Goal: Information Seeking & Learning: Understand process/instructions

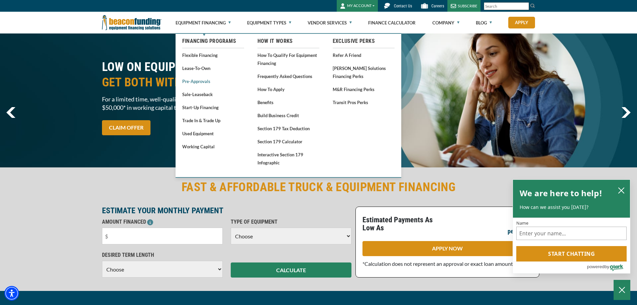
click at [204, 82] on link "Pre-approvals" at bounding box center [213, 81] width 62 height 8
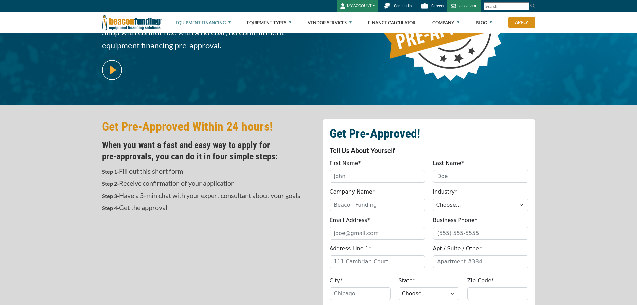
scroll to position [100, 0]
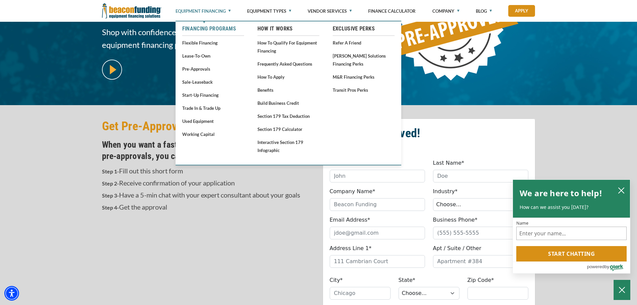
click at [202, 28] on link "Financing Programs" at bounding box center [213, 29] width 62 height 8
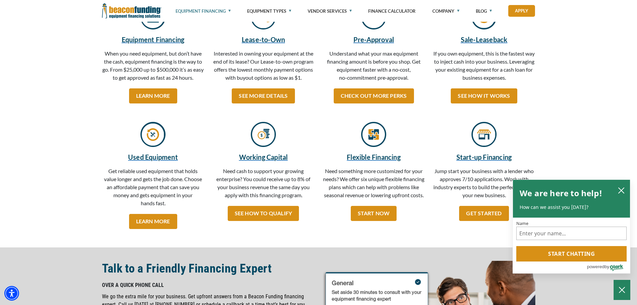
scroll to position [134, 0]
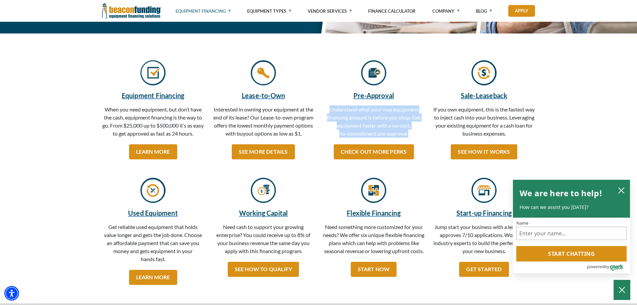
drag, startPoint x: 328, startPoint y: 109, endPoint x: 413, endPoint y: 132, distance: 88.1
click at [413, 132] on p "Understand what your max equipment financing amount is before you shop. Get equ…" at bounding box center [374, 122] width 102 height 35
click at [412, 115] on p "Understand what your max equipment financing amount is before you shop. Get equ…" at bounding box center [374, 122] width 102 height 35
click at [418, 115] on p "Understand what your max equipment financing amount is before you shop. Get equ…" at bounding box center [374, 122] width 102 height 35
drag, startPoint x: 413, startPoint y: 115, endPoint x: 416, endPoint y: 132, distance: 16.9
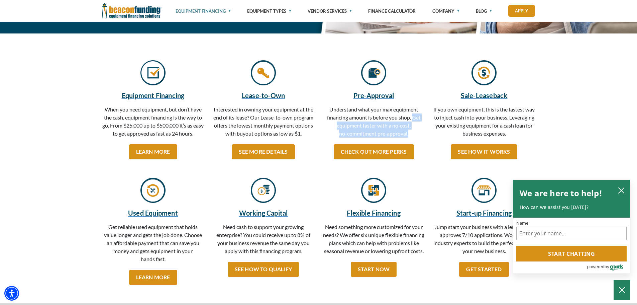
click at [416, 132] on p "Understand what your max equipment financing amount is before you shop. Get equ…" at bounding box center [374, 122] width 102 height 35
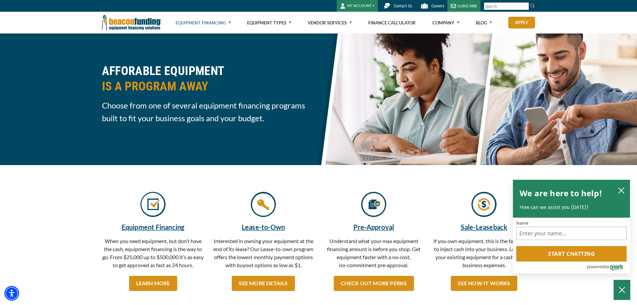
scroll to position [0, 0]
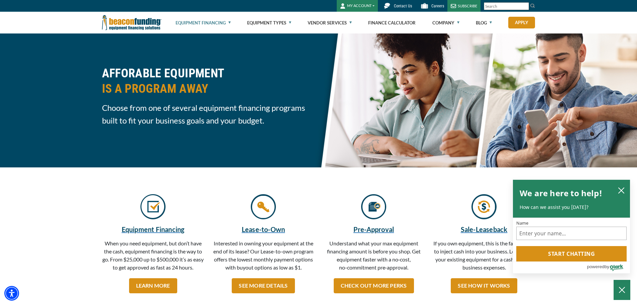
click at [104, 71] on h2 "AFFORABLE EQUIPMENT IS A PROGRAM AWAY" at bounding box center [208, 81] width 213 height 31
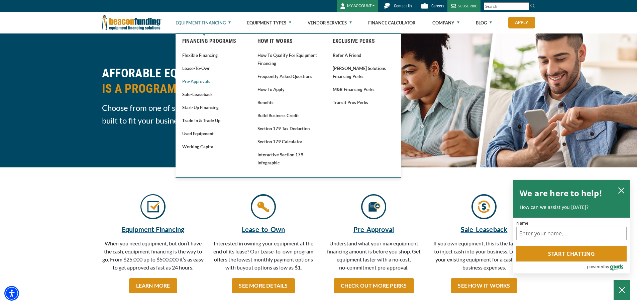
click at [203, 83] on link "Pre-approvals" at bounding box center [213, 81] width 62 height 8
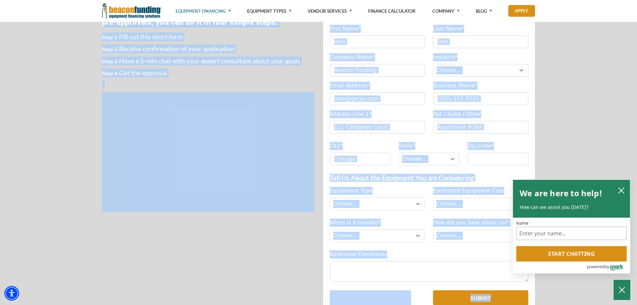
scroll to position [204, 0]
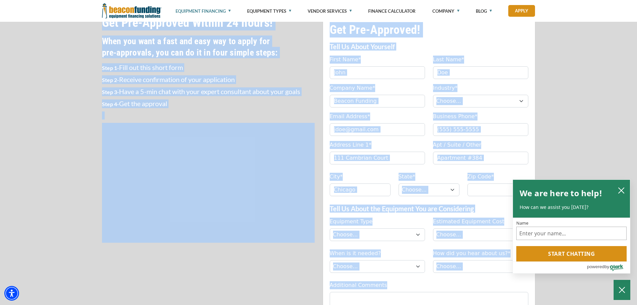
drag, startPoint x: 98, startPoint y: 71, endPoint x: 282, endPoint y: 105, distance: 186.8
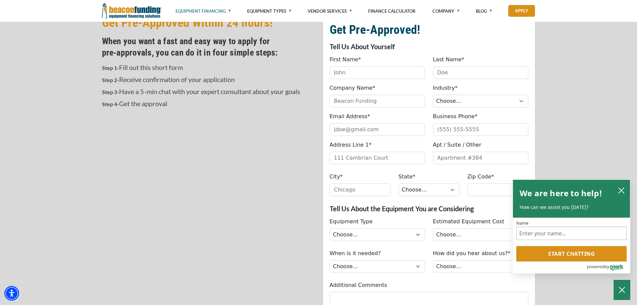
click at [283, 49] on h4 "When you want a fast and easy way to apply for pre‑approvals, you can do it in …" at bounding box center [208, 46] width 213 height 23
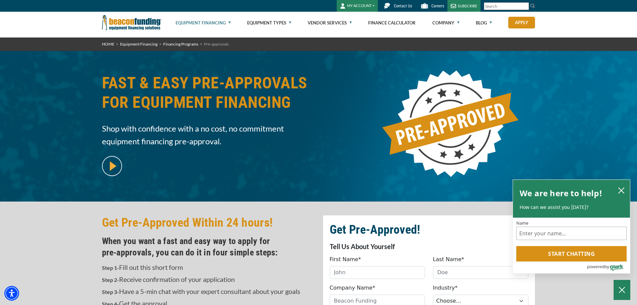
scroll to position [0, 0]
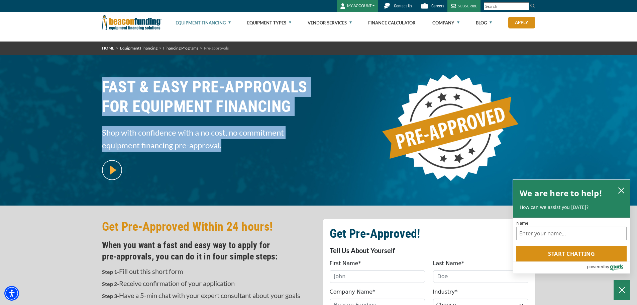
drag, startPoint x: 98, startPoint y: 93, endPoint x: 225, endPoint y: 147, distance: 137.6
click at [225, 147] on div "FAST & EASY PRE-APPROVALS FOR EQUIPMENT FINANCING Shop with confidence with a n…" at bounding box center [208, 130] width 221 height 130
copy div "FAST & EASY PRE-APPROVALS FOR EQUIPMENT FINANCING Shop with confidence with a n…"
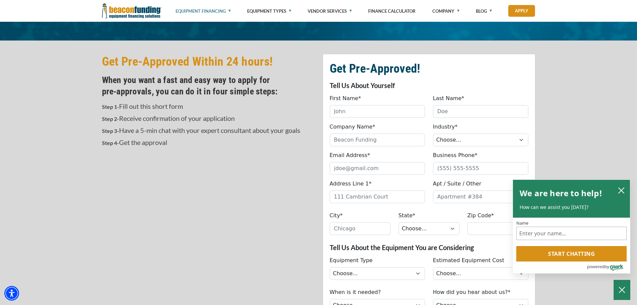
scroll to position [167, 0]
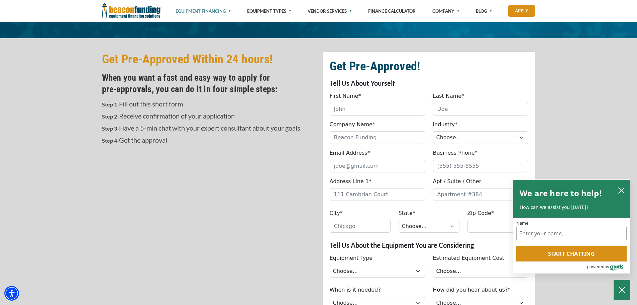
drag, startPoint x: 104, startPoint y: 61, endPoint x: 229, endPoint y: 140, distance: 148.3
click at [229, 140] on div "Get Pre-Approved Within 24 hours! When you want a fast and easy way to apply fo…" at bounding box center [208, 168] width 221 height 233
copy div "Get Pre-Approved Within 24 hours! When you want a fast and easy way to apply fo…"
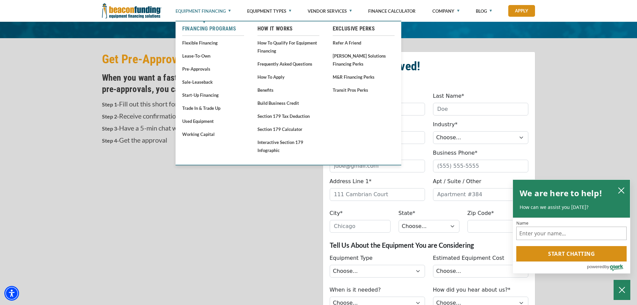
click at [203, 29] on link "Financing Programs" at bounding box center [213, 29] width 62 height 8
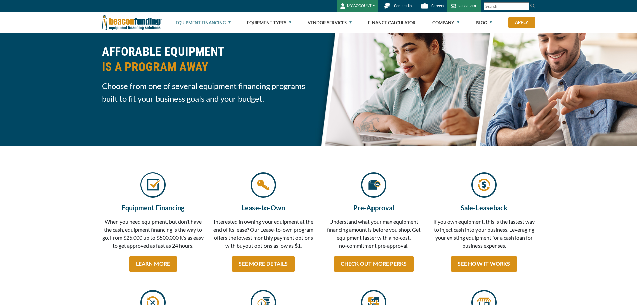
scroll to position [33, 0]
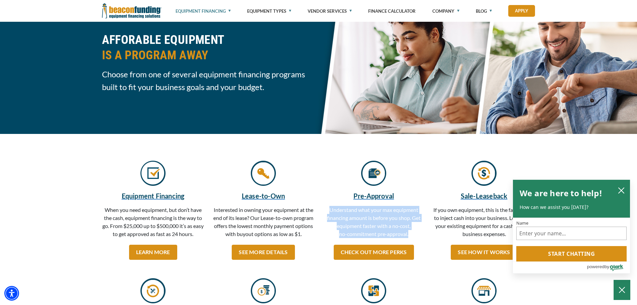
drag, startPoint x: 328, startPoint y: 210, endPoint x: 414, endPoint y: 234, distance: 89.4
click at [414, 234] on p "Understand what your max equipment financing amount is before you shop. Get equ…" at bounding box center [374, 223] width 102 height 35
copy p "Understand what your max equipment financing amount is before you shop. Get equ…"
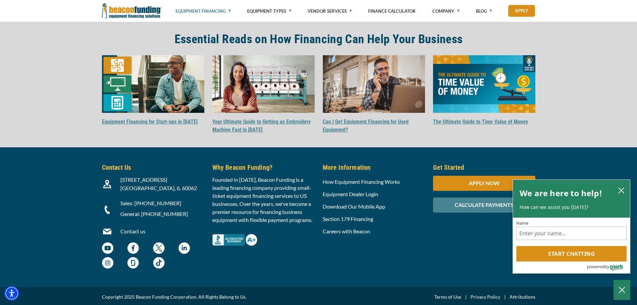
scroll to position [1030, 0]
click at [499, 79] on img at bounding box center [484, 84] width 102 height 58
